Goal: Task Accomplishment & Management: Complete application form

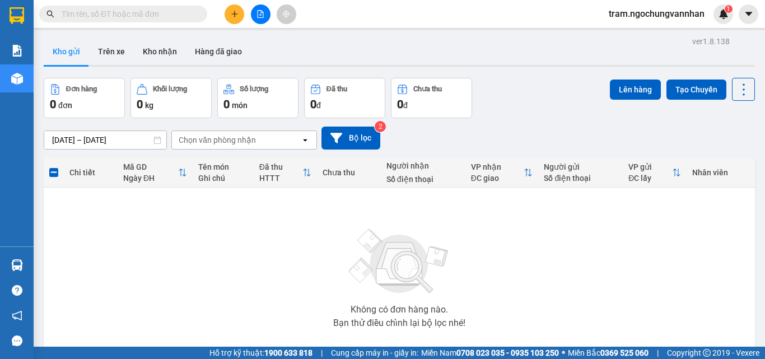
click at [242, 15] on button at bounding box center [235, 14] width 20 height 20
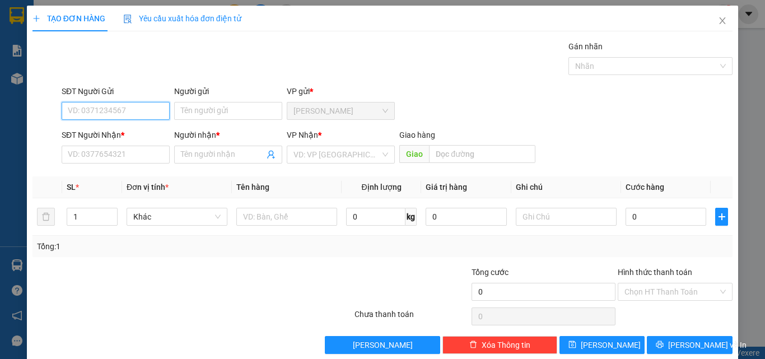
click at [83, 109] on input "SĐT Người Gửi" at bounding box center [116, 111] width 108 height 18
type input "0782519313"
drag, startPoint x: 132, startPoint y: 109, endPoint x: 30, endPoint y: 112, distance: 102.0
click at [29, 112] on div "TẠO ĐƠN HÀNG Yêu cầu xuất hóa đơn điện tử Transit Pickup Surcharge Ids Transit …" at bounding box center [383, 184] width 712 height 357
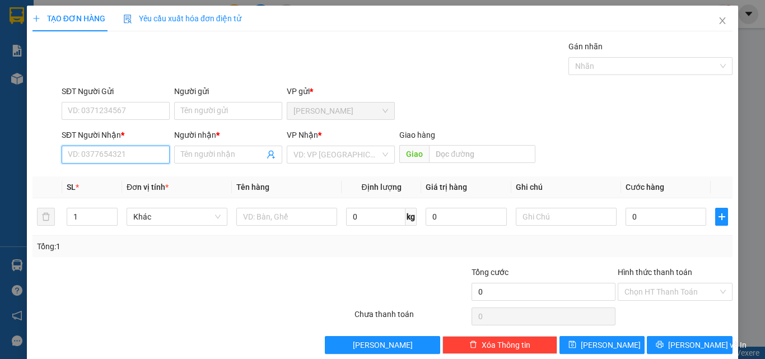
click at [112, 157] on input "SĐT Người Nhận *" at bounding box center [116, 155] width 108 height 18
paste input "0782519313"
type input "0782519313"
click at [210, 160] on input "Người nhận *" at bounding box center [222, 154] width 83 height 12
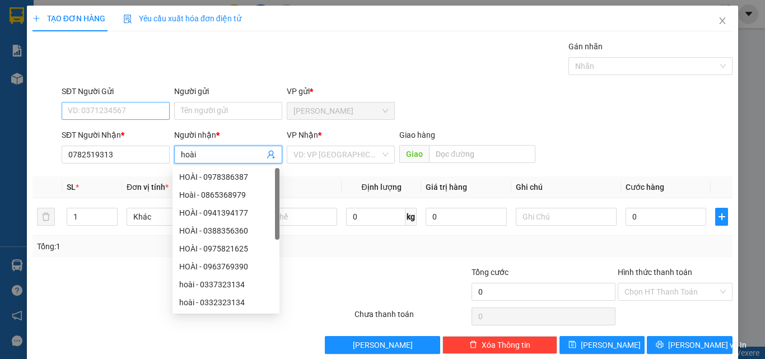
type input "hoài"
click at [131, 115] on input "SĐT Người Gửi" at bounding box center [116, 111] width 108 height 18
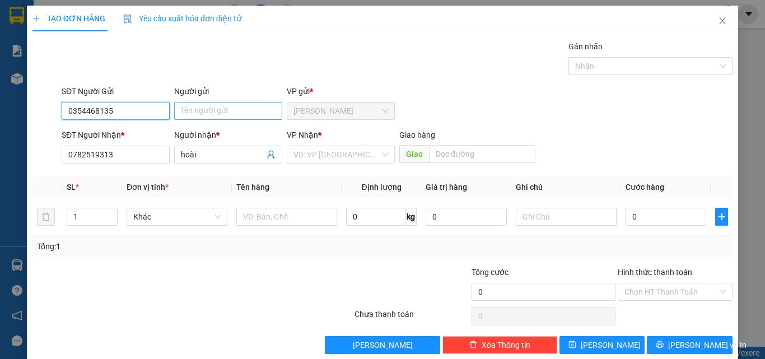
type input "0354468135"
click at [226, 114] on input "Người gửi" at bounding box center [228, 111] width 108 height 18
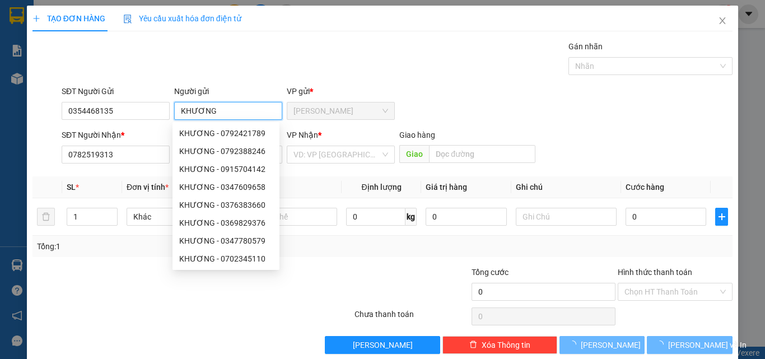
type input "KHƯƠNG"
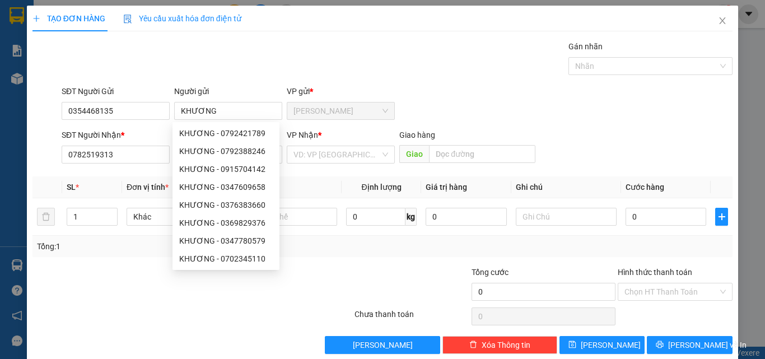
click at [279, 67] on div "Gán nhãn Nhãn" at bounding box center [397, 59] width 676 height 39
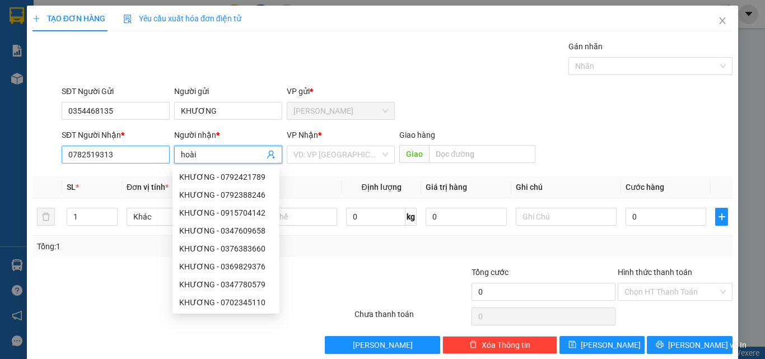
drag, startPoint x: 231, startPoint y: 157, endPoint x: 158, endPoint y: 153, distance: 73.5
click at [158, 153] on div "SĐT Người Nhận * 0782519313 Người nhận * hoài VP Nhận * VD: VP Sài Gòn Giao hàn…" at bounding box center [397, 148] width 676 height 39
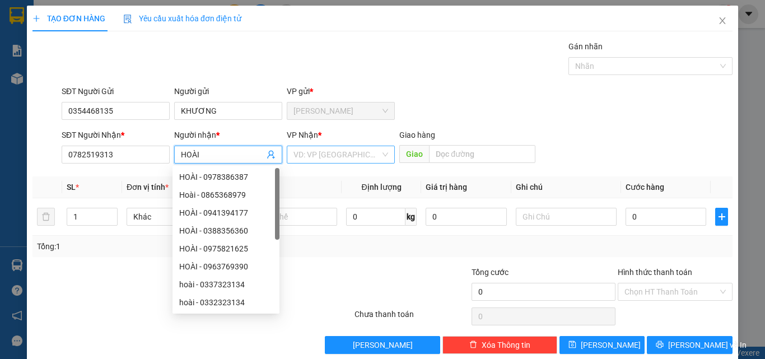
type input "HOÀI"
click at [333, 151] on input "search" at bounding box center [337, 154] width 87 height 17
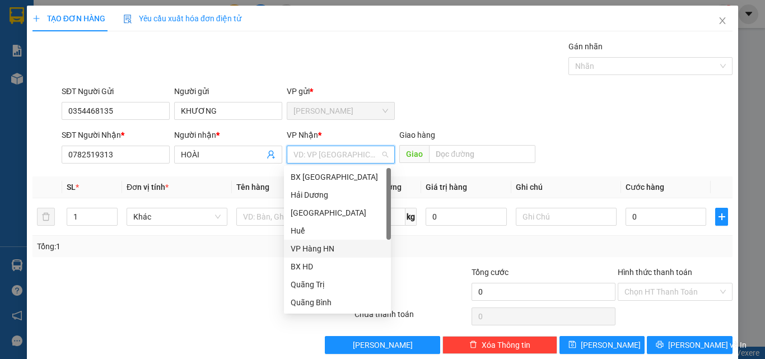
click at [319, 247] on div "VP Hàng HN" at bounding box center [338, 249] width 94 height 12
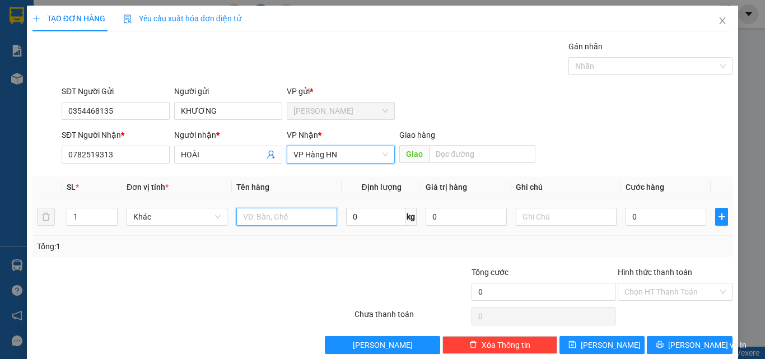
click at [273, 215] on input "text" at bounding box center [286, 217] width 101 height 18
type input "2T GIẤY SR 60KG"
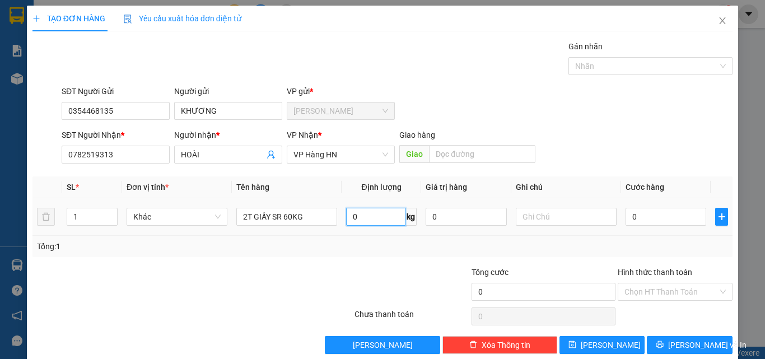
click at [384, 222] on input "0" at bounding box center [375, 217] width 59 height 18
type input "60"
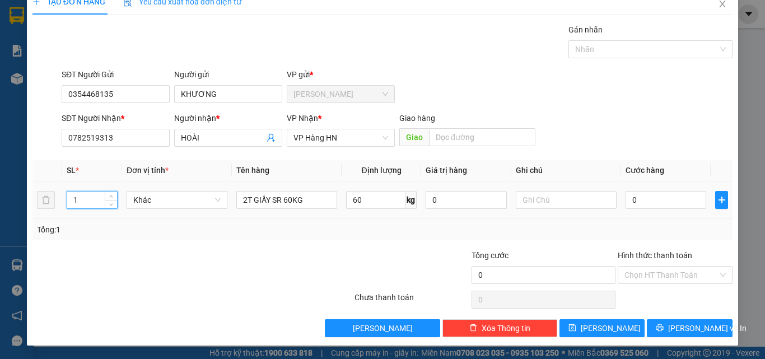
click at [91, 204] on input "1" at bounding box center [92, 200] width 50 height 17
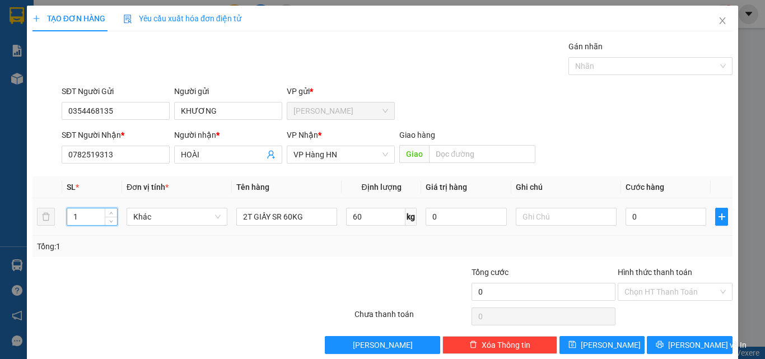
click at [46, 218] on tr "1 Khác 2T GIẤY SR 60KG 60 kg 0 0" at bounding box center [383, 217] width 700 height 38
type input "2"
click at [643, 216] on input "0" at bounding box center [666, 217] width 81 height 18
type input "4"
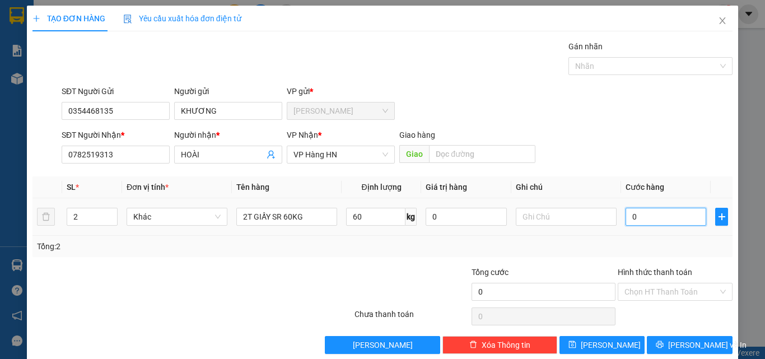
type input "4"
type input "48"
type input "480"
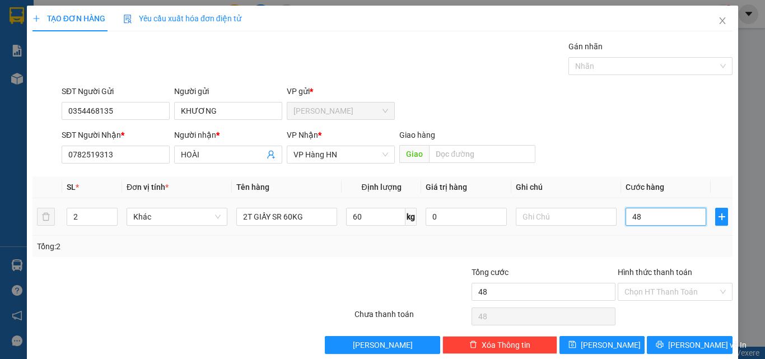
type input "480"
type input "4.800"
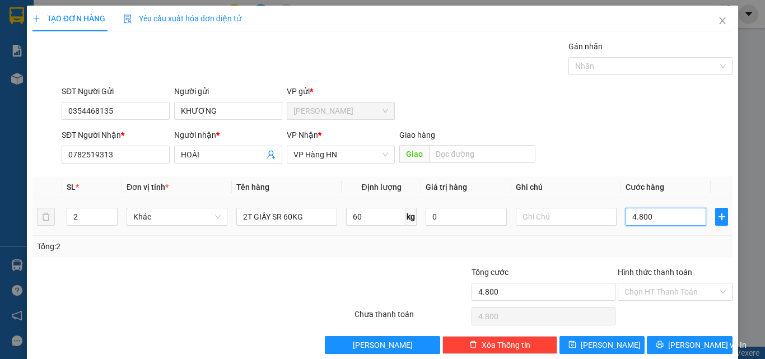
type input "48.000"
type input "480.000"
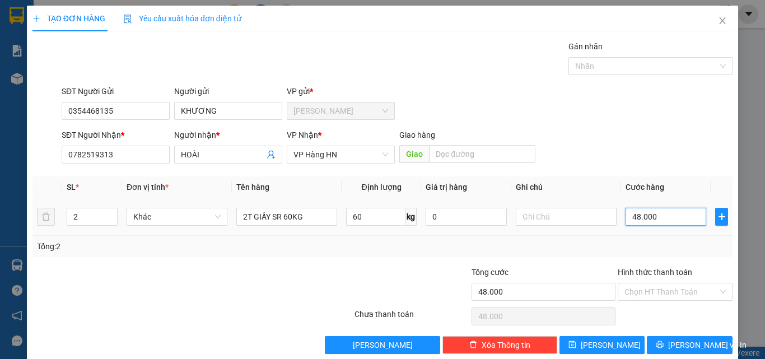
type input "480.000"
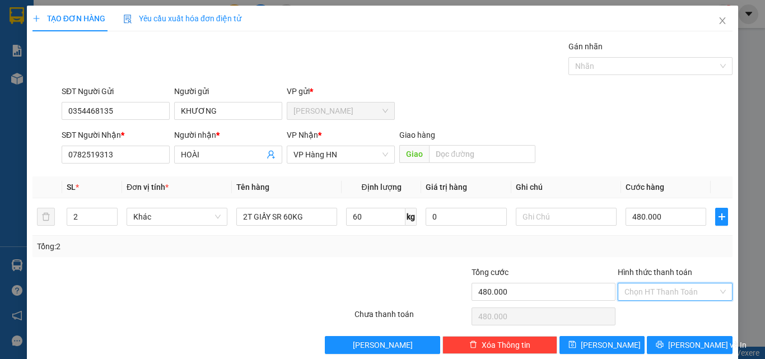
click at [659, 298] on input "Hình thức thanh toán" at bounding box center [672, 292] width 94 height 17
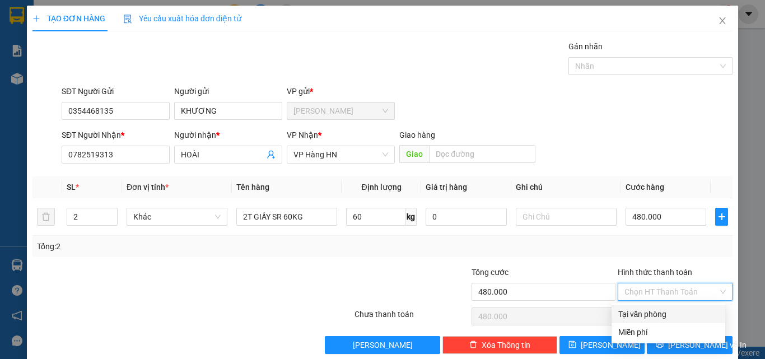
click at [660, 314] on div "Tại văn phòng" at bounding box center [669, 314] width 100 height 12
type input "0"
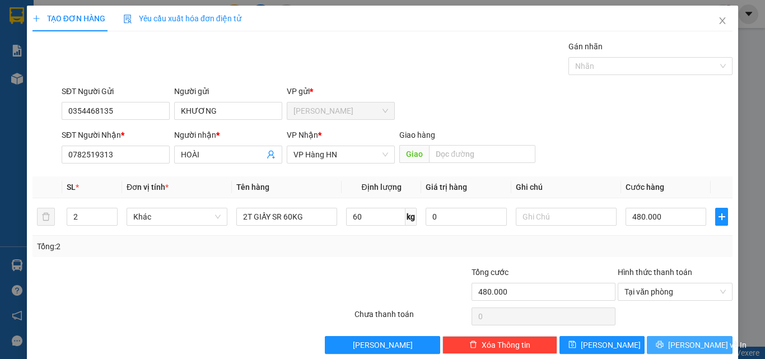
click at [662, 336] on button "[PERSON_NAME] và In" at bounding box center [690, 345] width 86 height 18
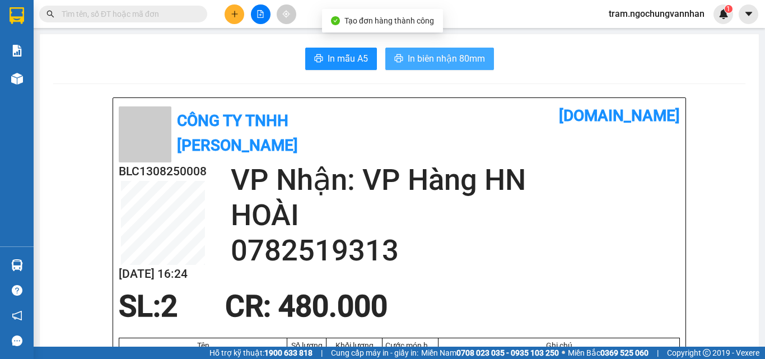
click at [431, 58] on span "In biên nhận 80mm" at bounding box center [446, 59] width 77 height 14
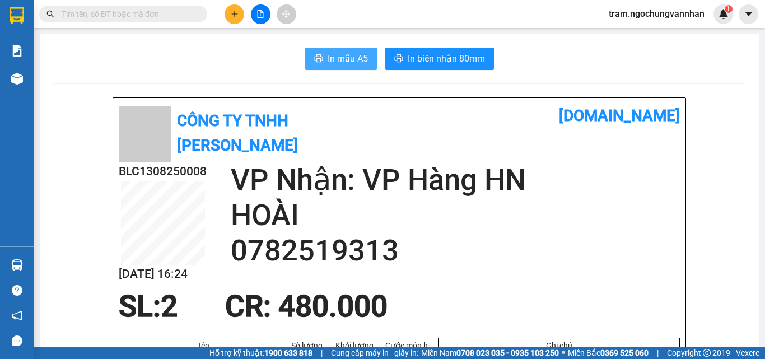
click at [335, 54] on span "In mẫu A5" at bounding box center [348, 59] width 40 height 14
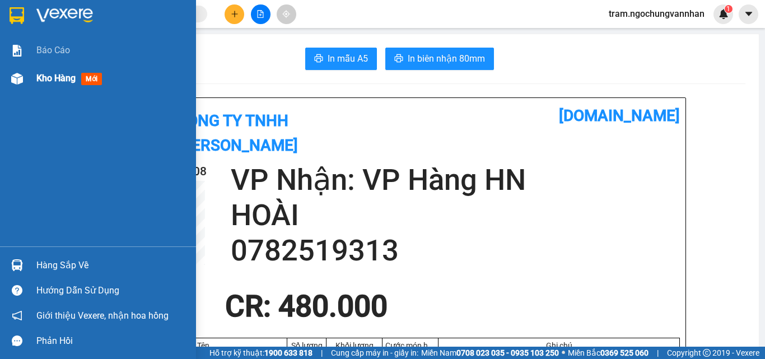
click at [44, 81] on span "Kho hàng" at bounding box center [55, 78] width 39 height 11
